Goal: Task Accomplishment & Management: Complete application form

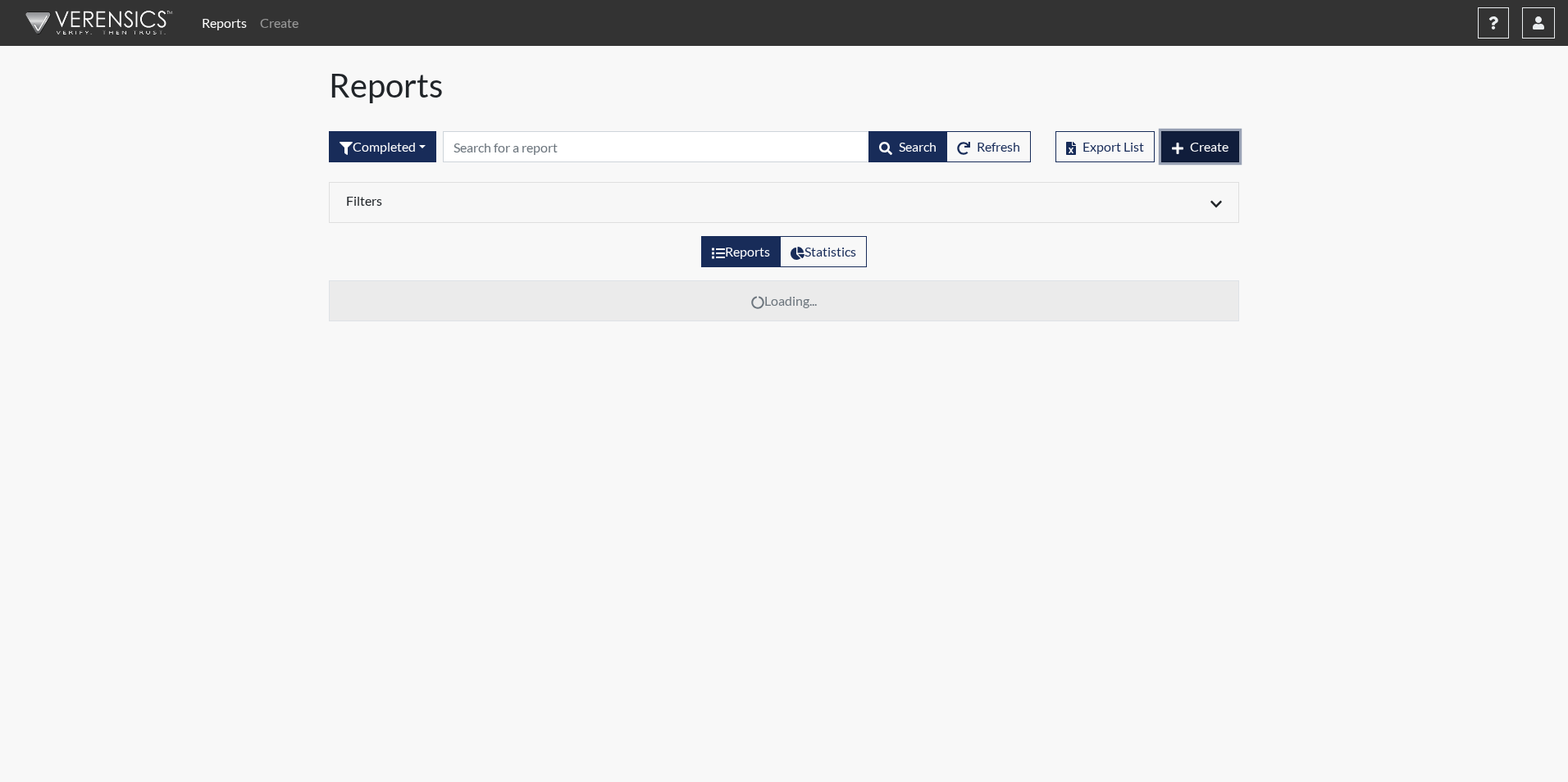
click at [1199, 147] on span "Create" at bounding box center [1210, 146] width 39 height 16
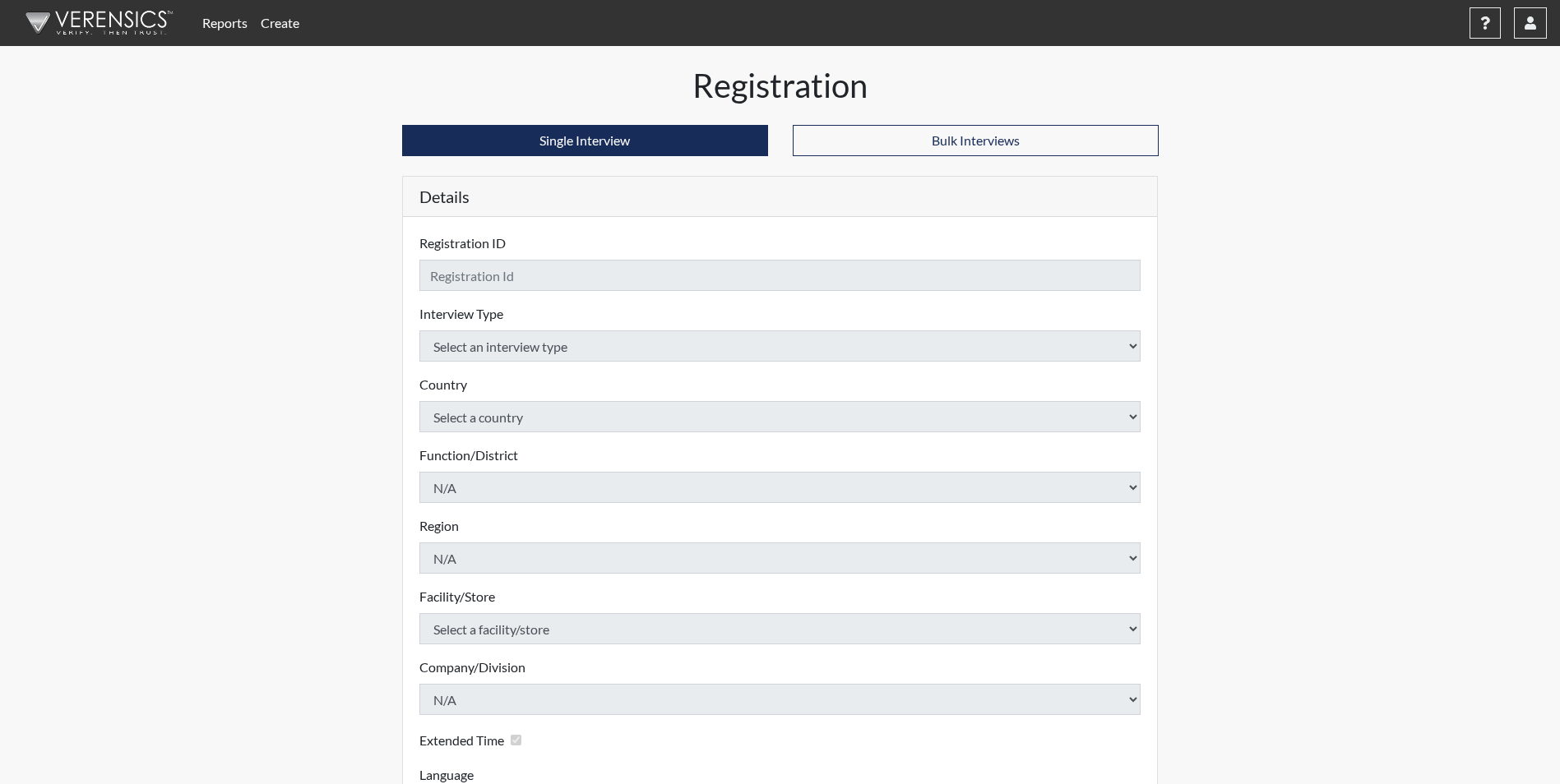
checkbox input "true"
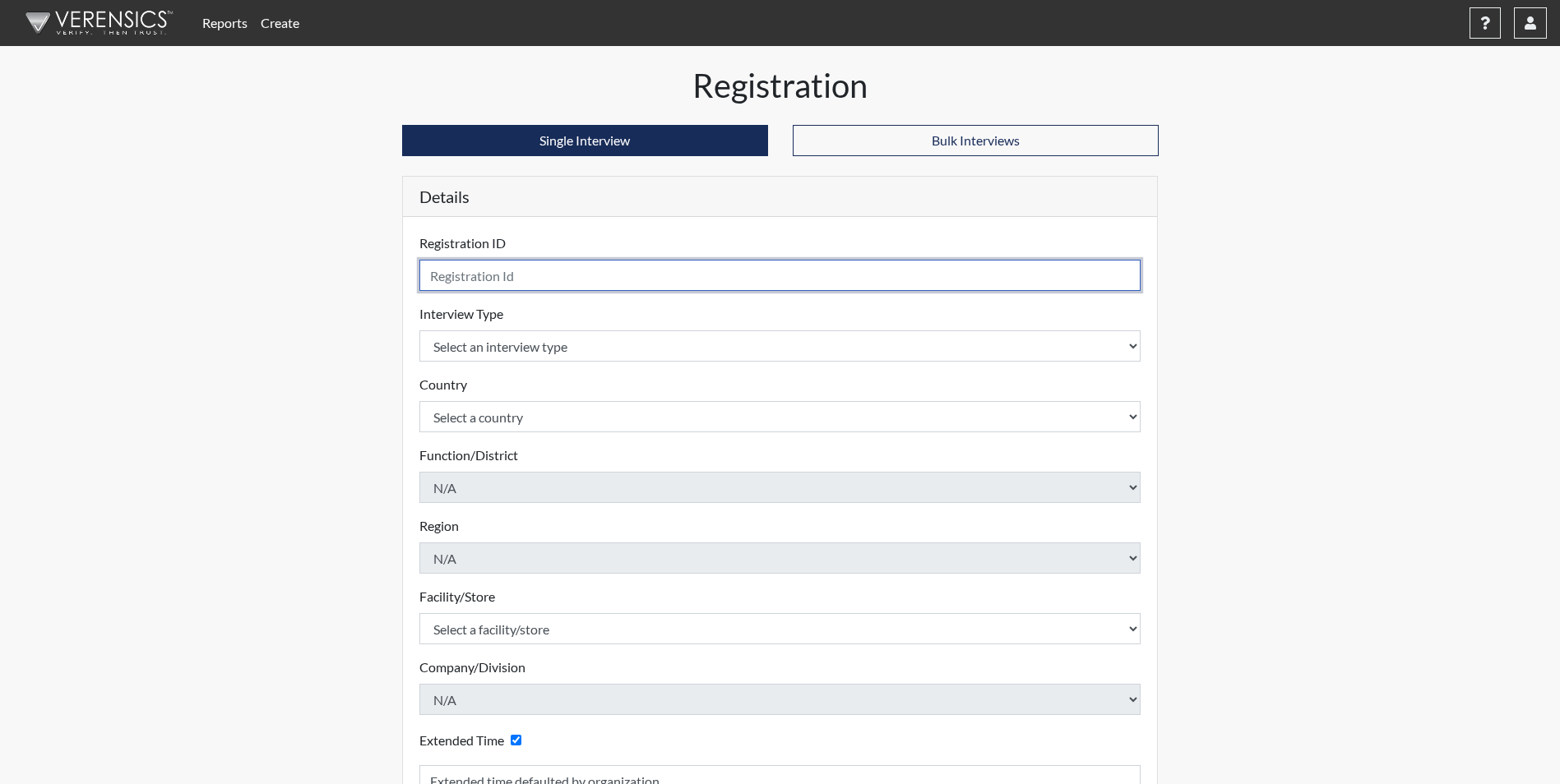
click at [507, 283] on input "text" at bounding box center [780, 274] width 722 height 31
type input "[PERSON_NAME] 2481"
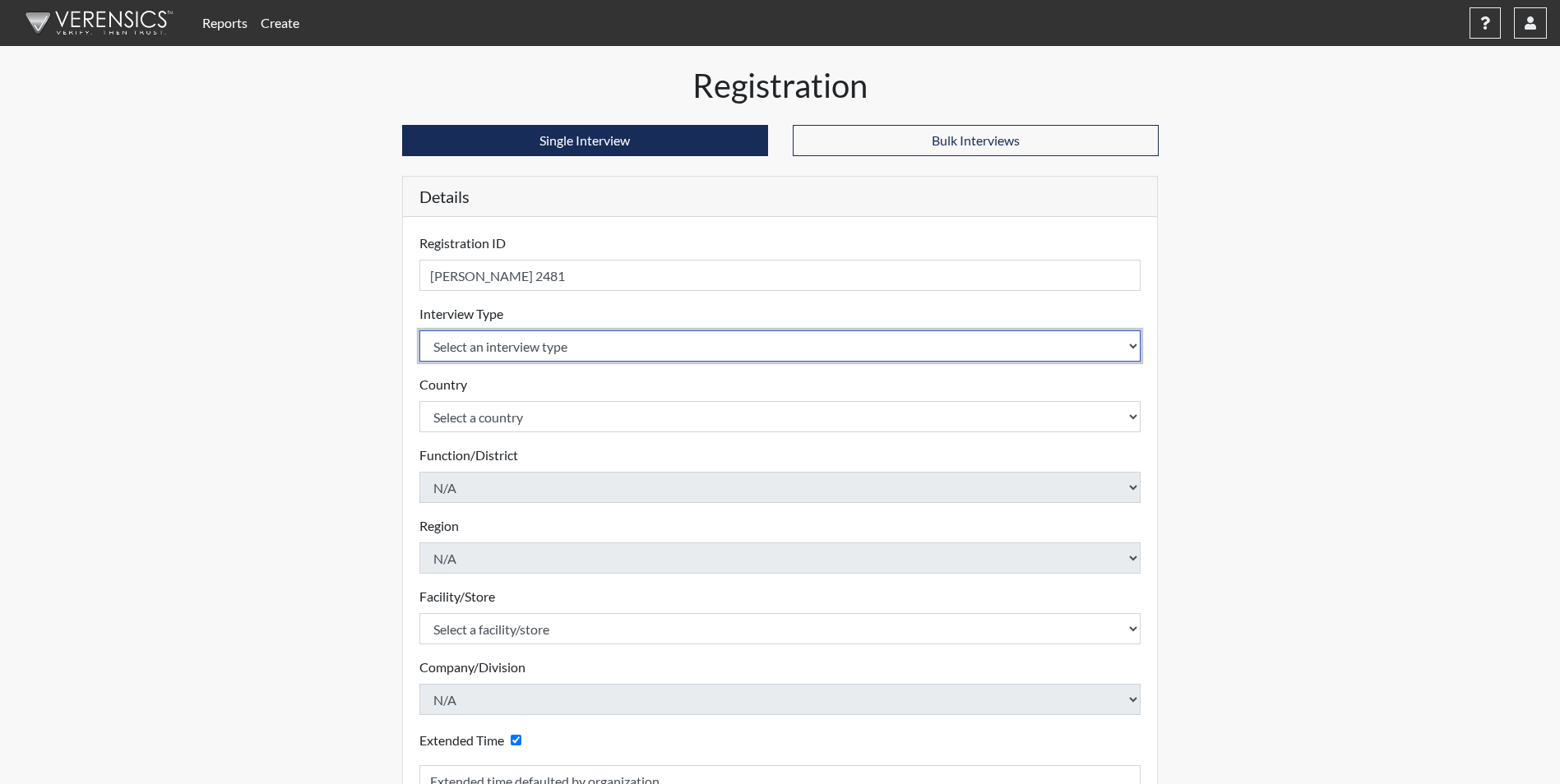
drag, startPoint x: 513, startPoint y: 342, endPoint x: 523, endPoint y: 346, distance: 10.8
click at [513, 342] on select "Select an interview type Corrections Pre-Employment" at bounding box center [780, 346] width 722 height 31
select select "ff733e93-e1bf-11ea-9c9f-0eff0cf7eb8f"
click at [419, 331] on select "Select an interview type Corrections Pre-Employment" at bounding box center [780, 346] width 722 height 31
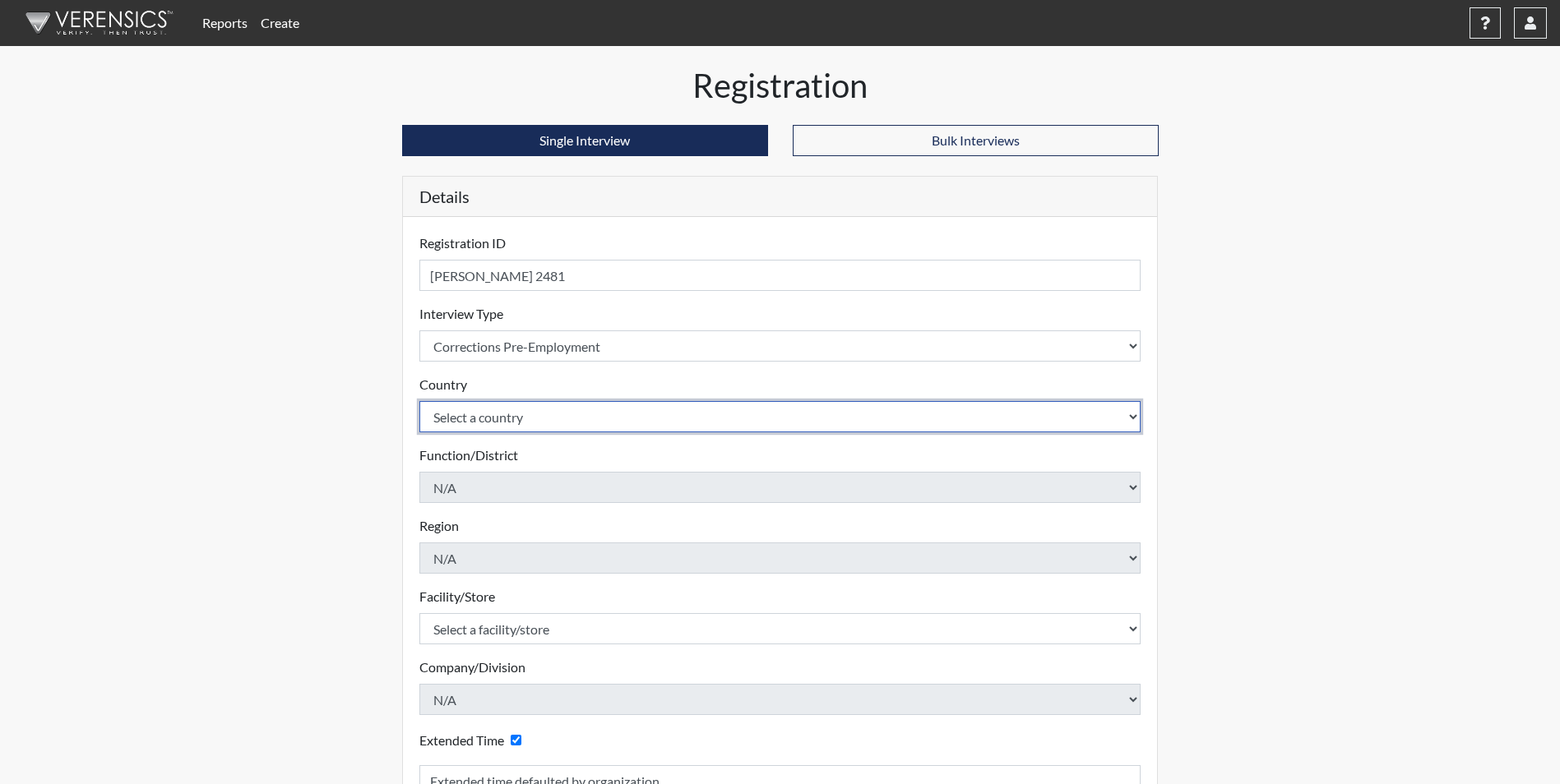
click at [530, 421] on select "Select a country [GEOGRAPHIC_DATA] [GEOGRAPHIC_DATA]" at bounding box center [780, 416] width 722 height 31
select select "united-states-of-[GEOGRAPHIC_DATA]"
click at [419, 401] on select "Select a country [GEOGRAPHIC_DATA] [GEOGRAPHIC_DATA]" at bounding box center [780, 416] width 722 height 31
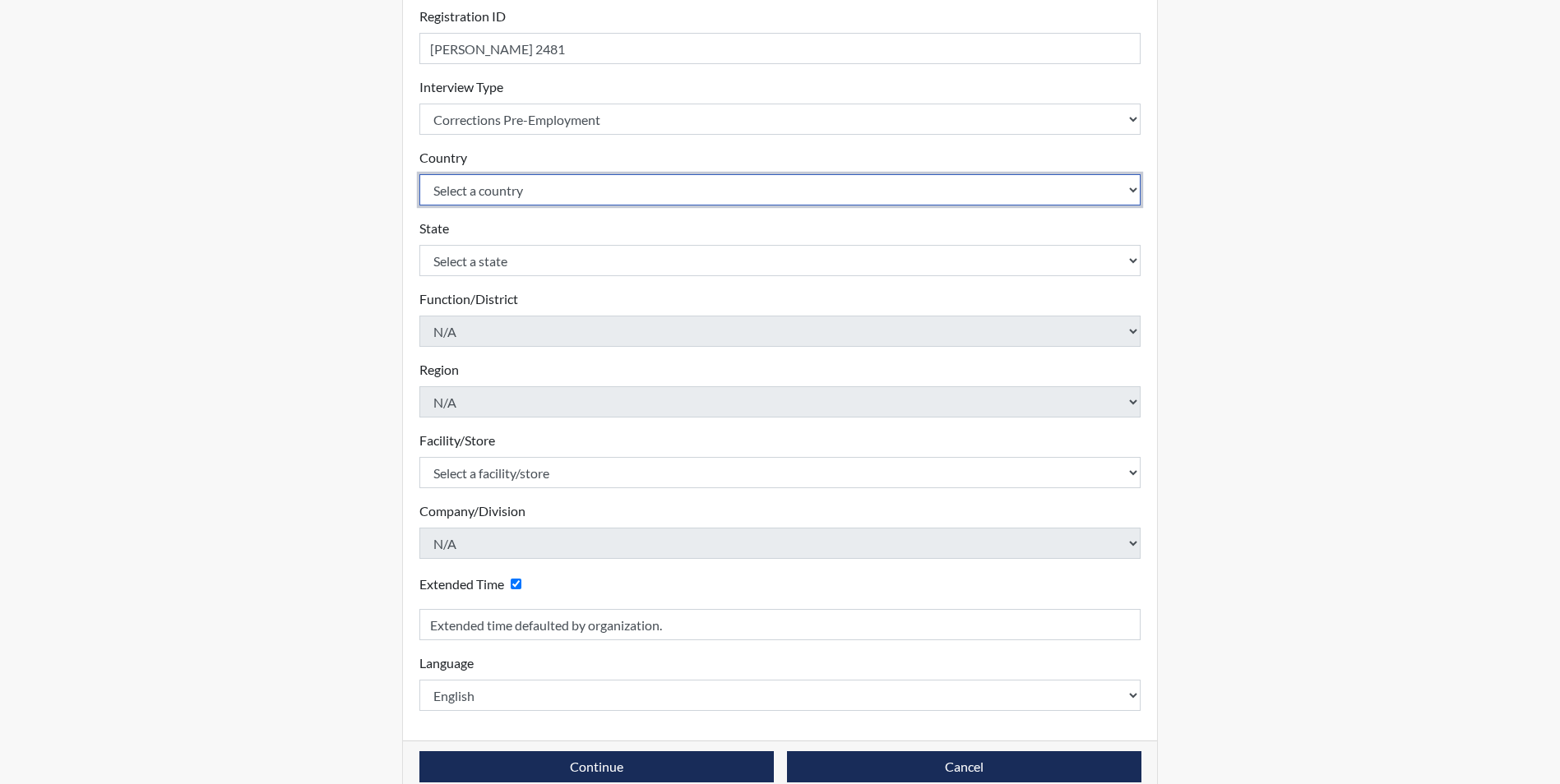
scroll to position [247, 0]
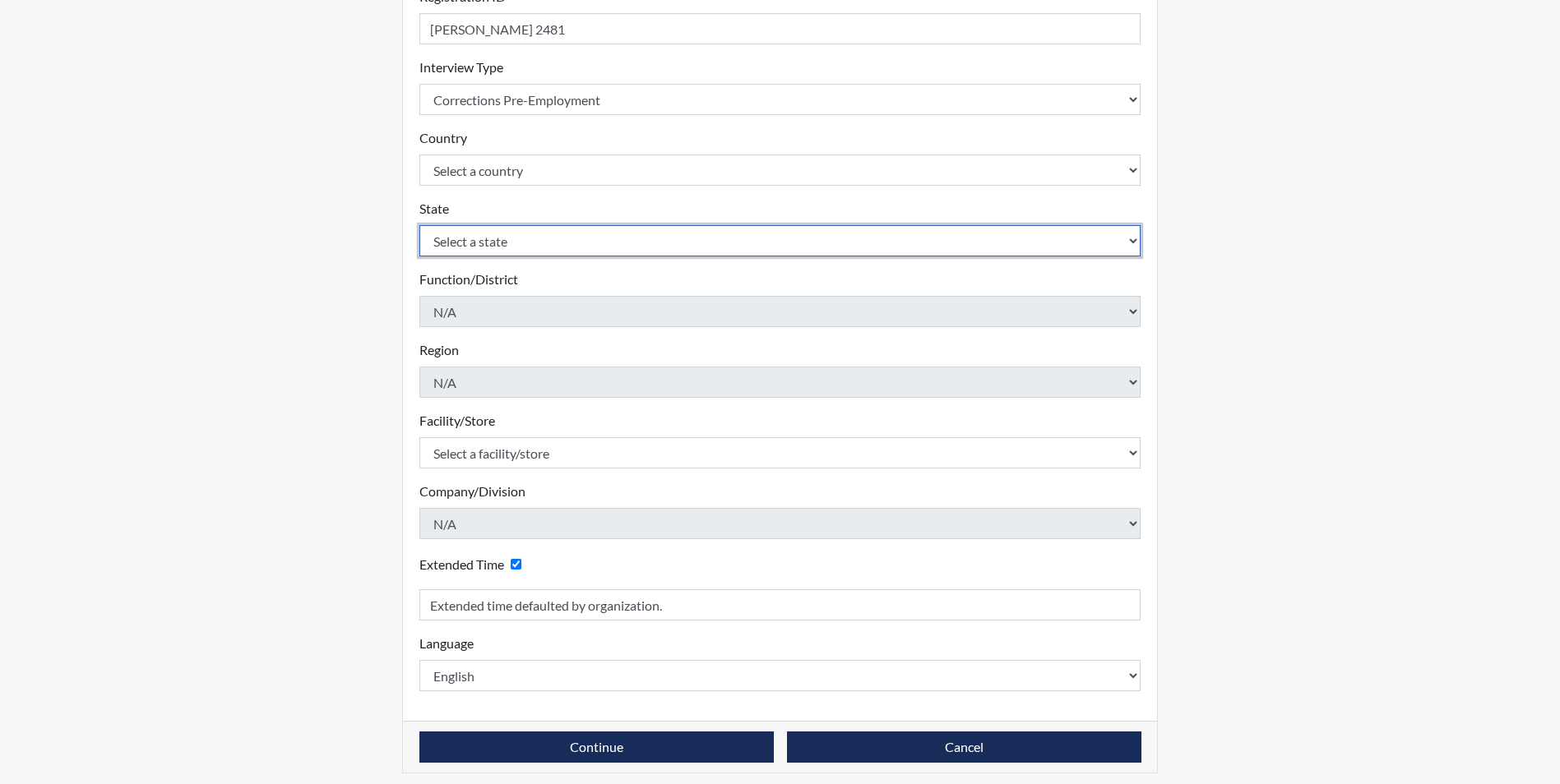
click at [524, 248] on select "Select a state [US_STATE] [US_STATE] [US_STATE] [US_STATE] [US_STATE] [US_STATE…" at bounding box center [780, 240] width 722 height 31
select select "SC"
click at [419, 225] on select "Select a state [US_STATE] [US_STATE] [US_STATE] [US_STATE] [US_STATE] [US_STATE…" at bounding box center [780, 240] width 722 height 31
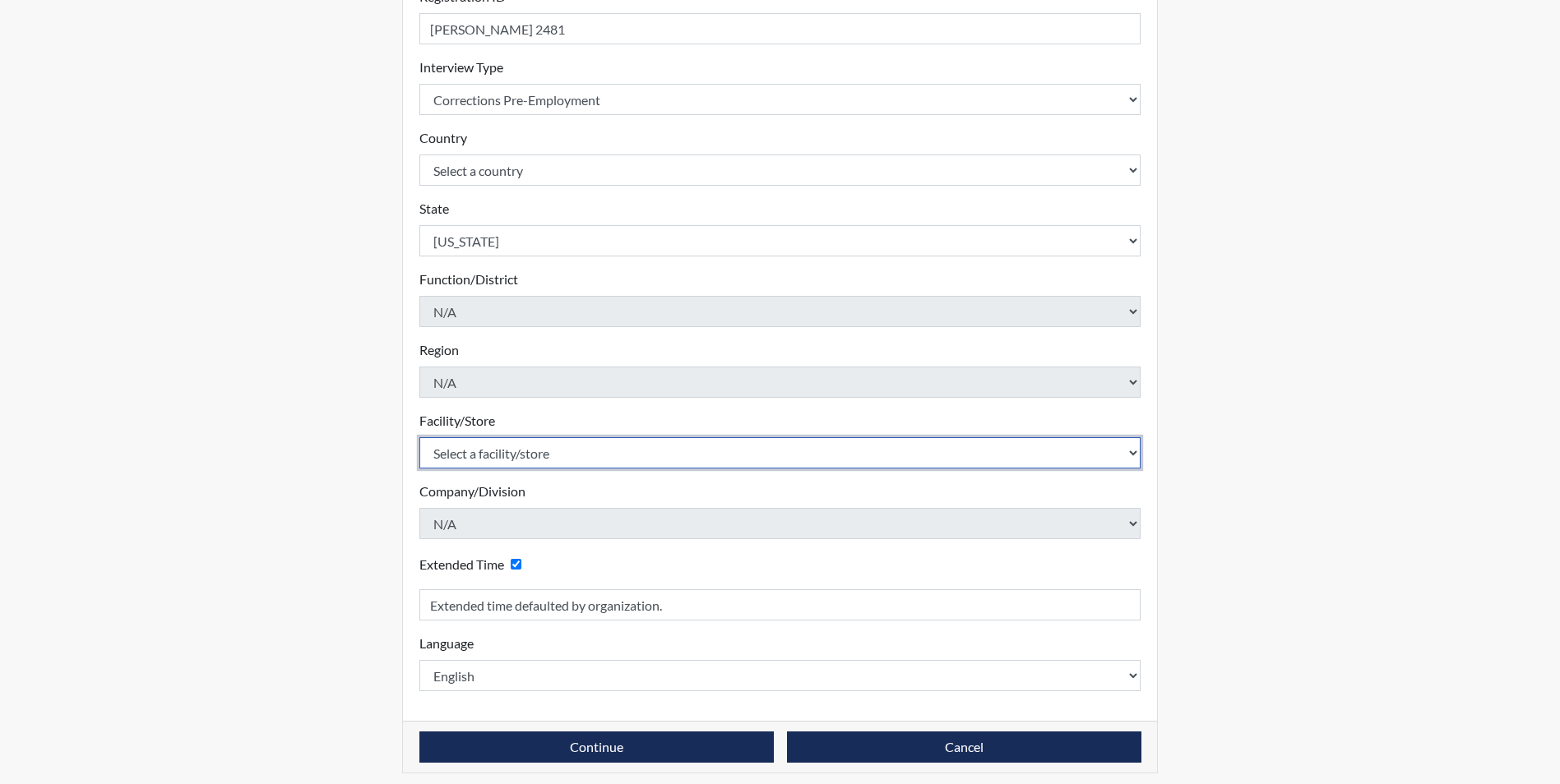
click at [495, 452] on select "Select a facility/store [GEOGRAPHIC_DATA] CI Broad River CI [PERSON_NAME] CI Di…" at bounding box center [780, 452] width 722 height 31
select select "e94c7925-c7cb-48ed-86f9-8be77b117e87"
click at [419, 437] on select "Select a facility/store [GEOGRAPHIC_DATA] CI Broad River CI [PERSON_NAME] CI Di…" at bounding box center [780, 452] width 722 height 31
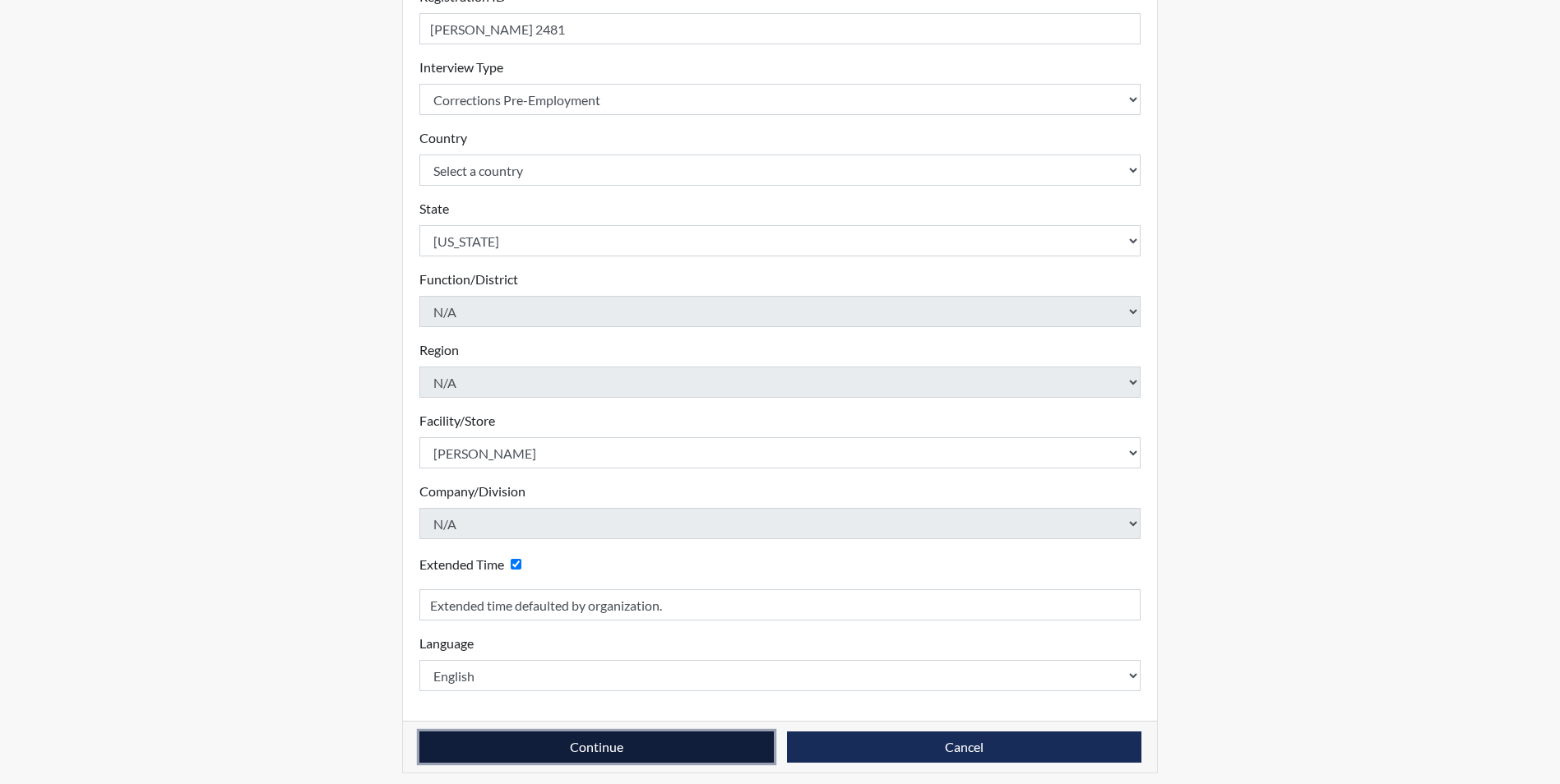
click at [642, 746] on button "Continue" at bounding box center [596, 747] width 354 height 31
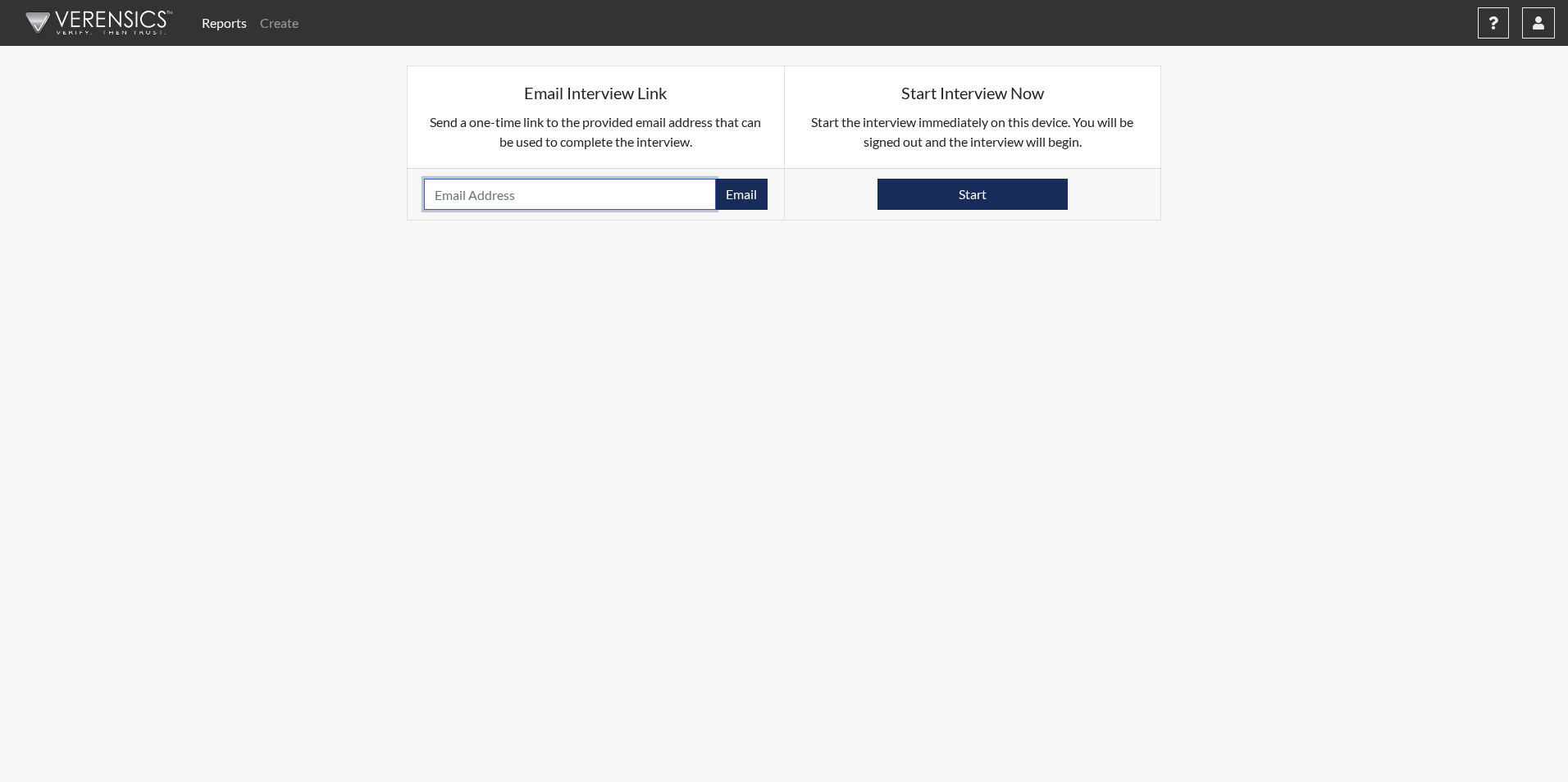
click at [463, 196] on input "email" at bounding box center [570, 193] width 292 height 31
paste input "[EMAIL_ADDRESS][DOMAIN_NAME]"
type input "[EMAIL_ADDRESS][DOMAIN_NAME]"
click at [740, 192] on button "Email" at bounding box center [741, 193] width 53 height 31
